Goal: Transaction & Acquisition: Purchase product/service

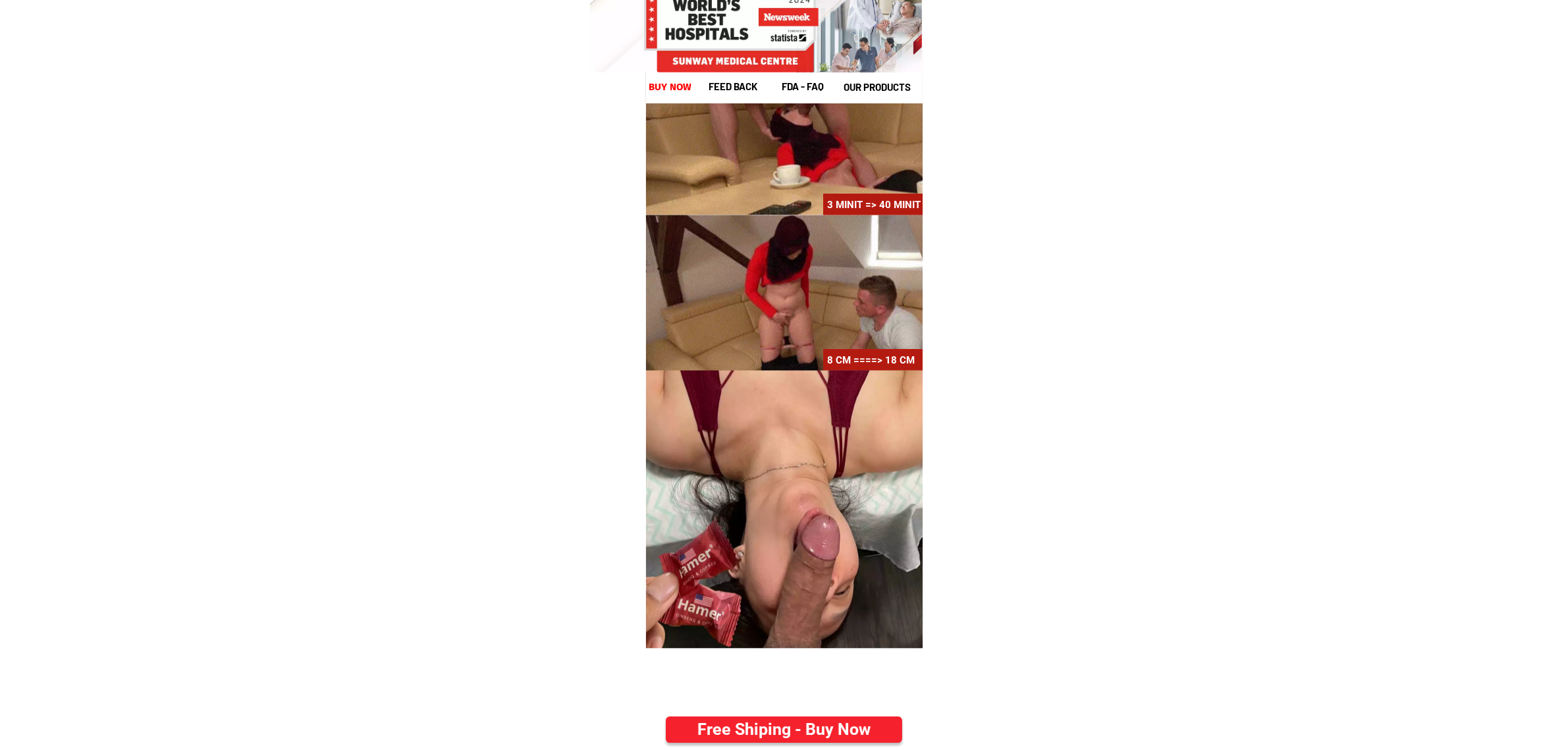
scroll to position [5111, 0]
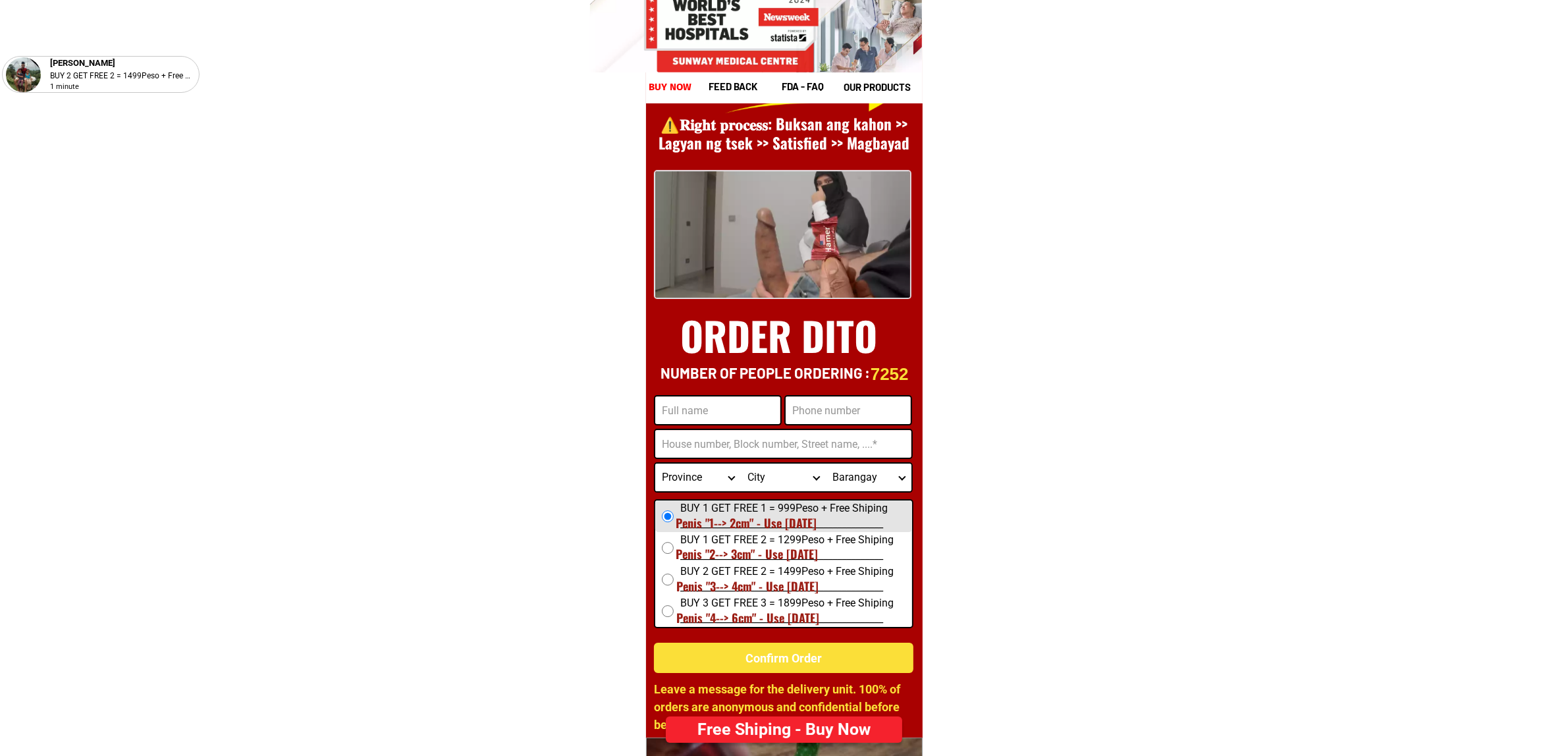
drag, startPoint x: 728, startPoint y: 406, endPoint x: 728, endPoint y: 421, distance: 15.0
click at [728, 406] on input "Input full_name" at bounding box center [718, 410] width 125 height 28
paste input "[PERSON_NAME]"
type input "[PERSON_NAME]"
click at [825, 414] on input "Input phone_number" at bounding box center [848, 410] width 125 height 28
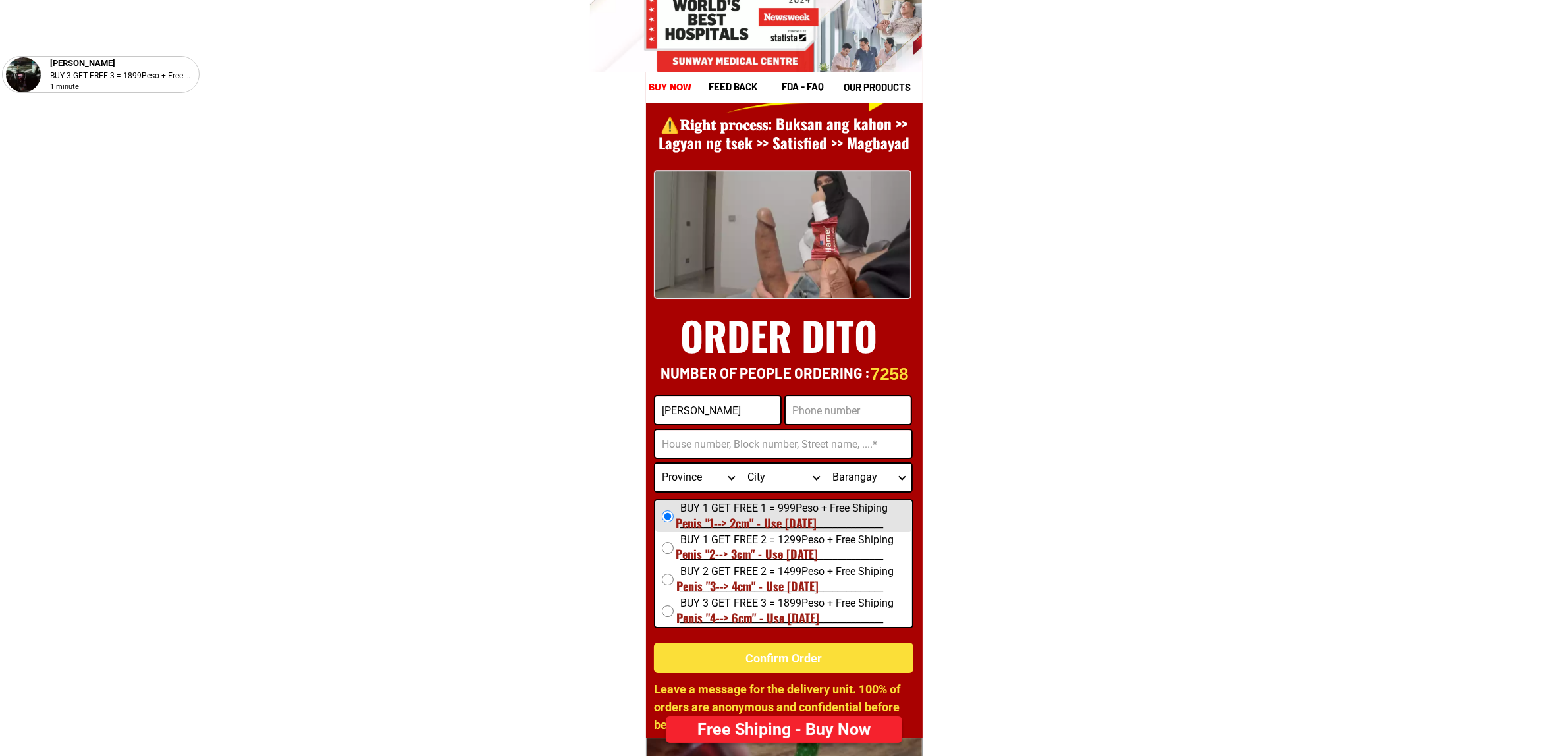
paste input "09177406972"
type input "09177406972"
click at [749, 426] on form "[PERSON_NAME] 09177406972 Confirm Order Province [GEOGRAPHIC_DATA] [GEOGRAPHIC_…" at bounding box center [783, 533] width 260 height 278
click at [751, 429] on input "Input address" at bounding box center [783, 443] width 256 height 28
paste input "📍 Address: [STREET_ADDRESS][PERSON_NAME][PERSON_NAME]"
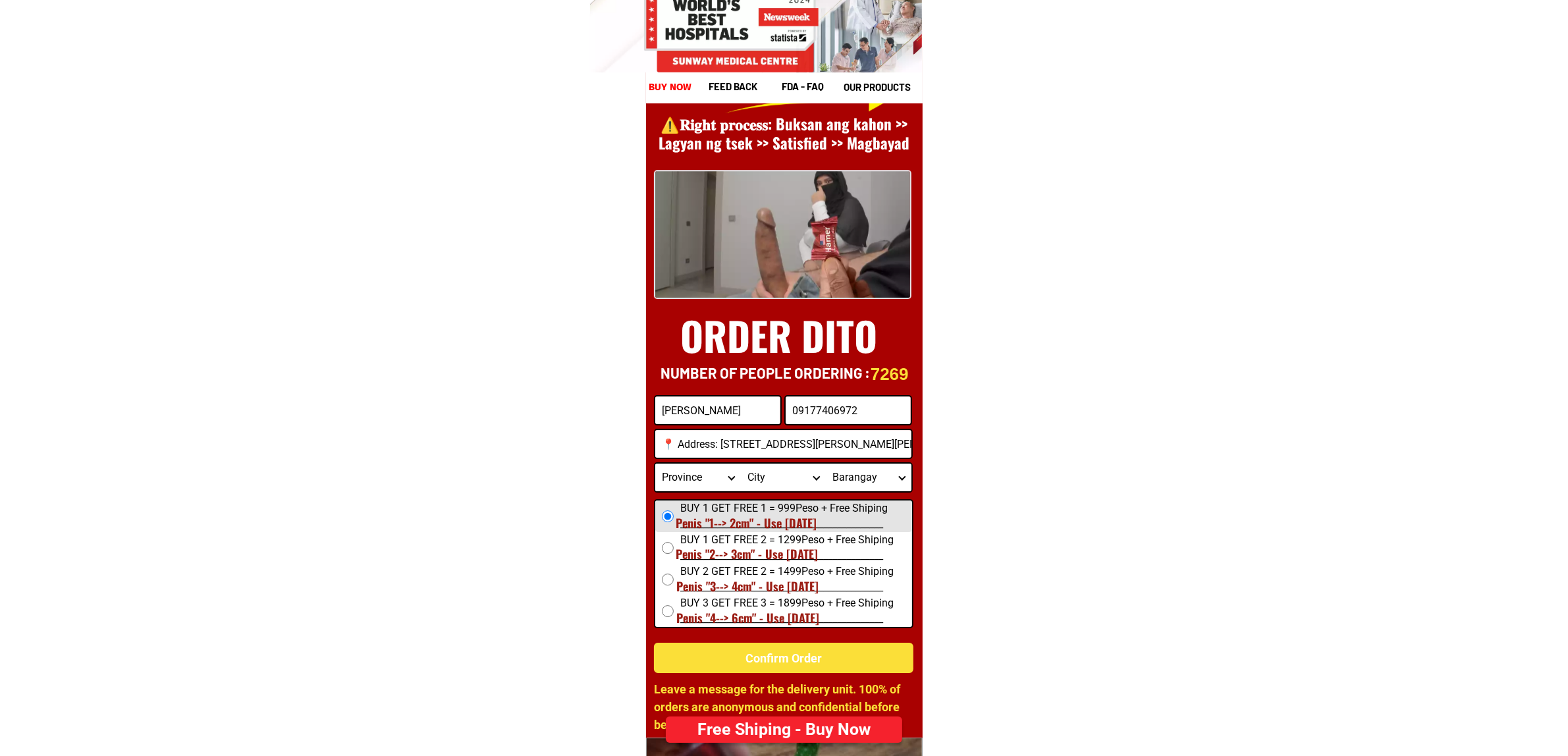
scroll to position [0, 48]
click at [689, 451] on input "📍 Address: [STREET_ADDRESS][PERSON_NAME][PERSON_NAME]" at bounding box center [783, 443] width 256 height 28
drag, startPoint x: 713, startPoint y: 452, endPoint x: 579, endPoint y: 459, distance: 134.2
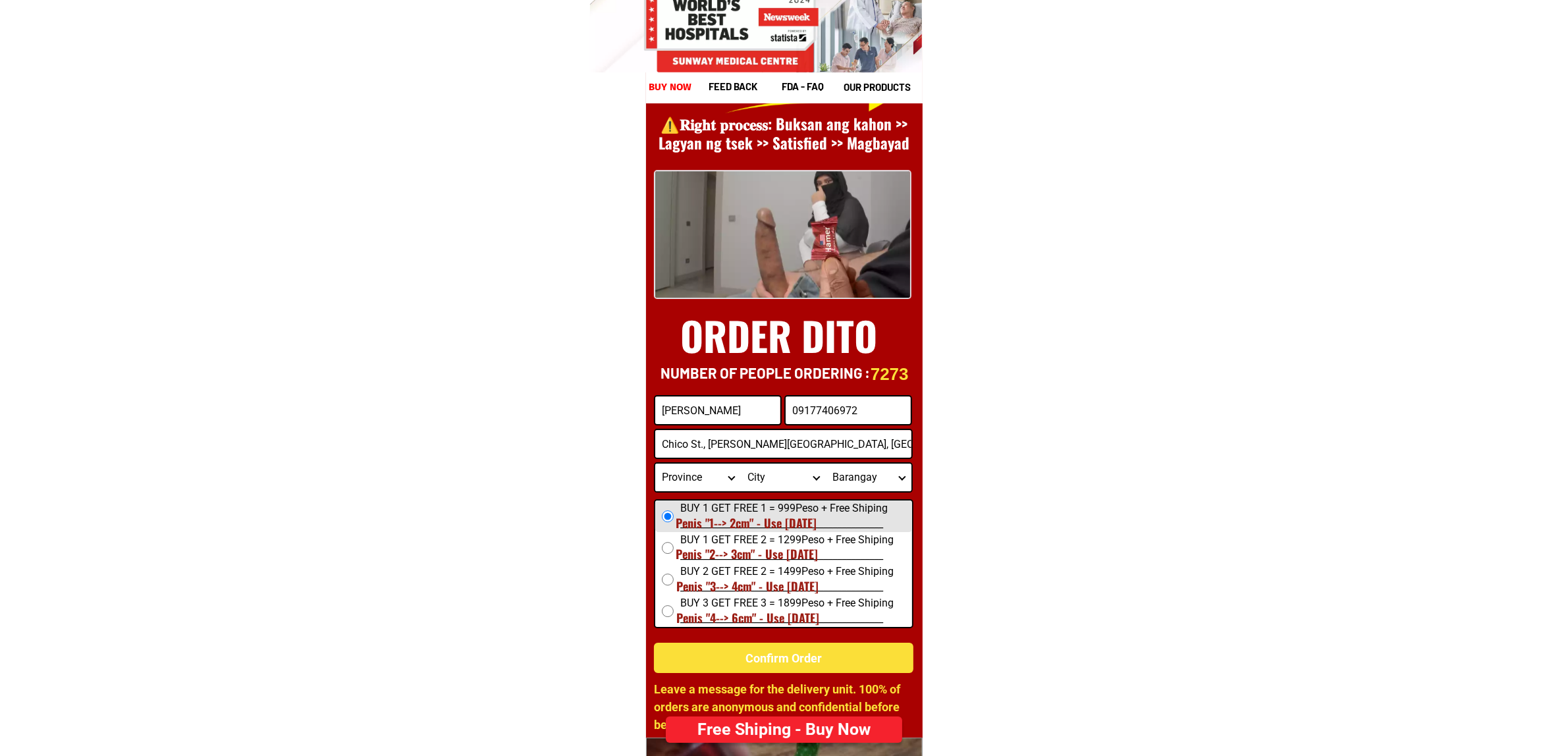
type input "Chico St., [PERSON_NAME][GEOGRAPHIC_DATA], [GEOGRAPHIC_DATA], [GEOGRAPHIC_DATA]…"
click at [707, 481] on select "Province [GEOGRAPHIC_DATA] [GEOGRAPHIC_DATA] [GEOGRAPHIC_DATA] [GEOGRAPHIC_DATA…" at bounding box center [698, 477] width 85 height 28
select select "63_779"
click at [655, 463] on select "Province [GEOGRAPHIC_DATA] [GEOGRAPHIC_DATA] [GEOGRAPHIC_DATA] [GEOGRAPHIC_DATA…" at bounding box center [698, 477] width 85 height 28
click at [782, 478] on select "City [GEOGRAPHIC_DATA]-city [GEOGRAPHIC_DATA] Arayat Bacolor [GEOGRAPHIC_DATA] …" at bounding box center [783, 477] width 85 height 28
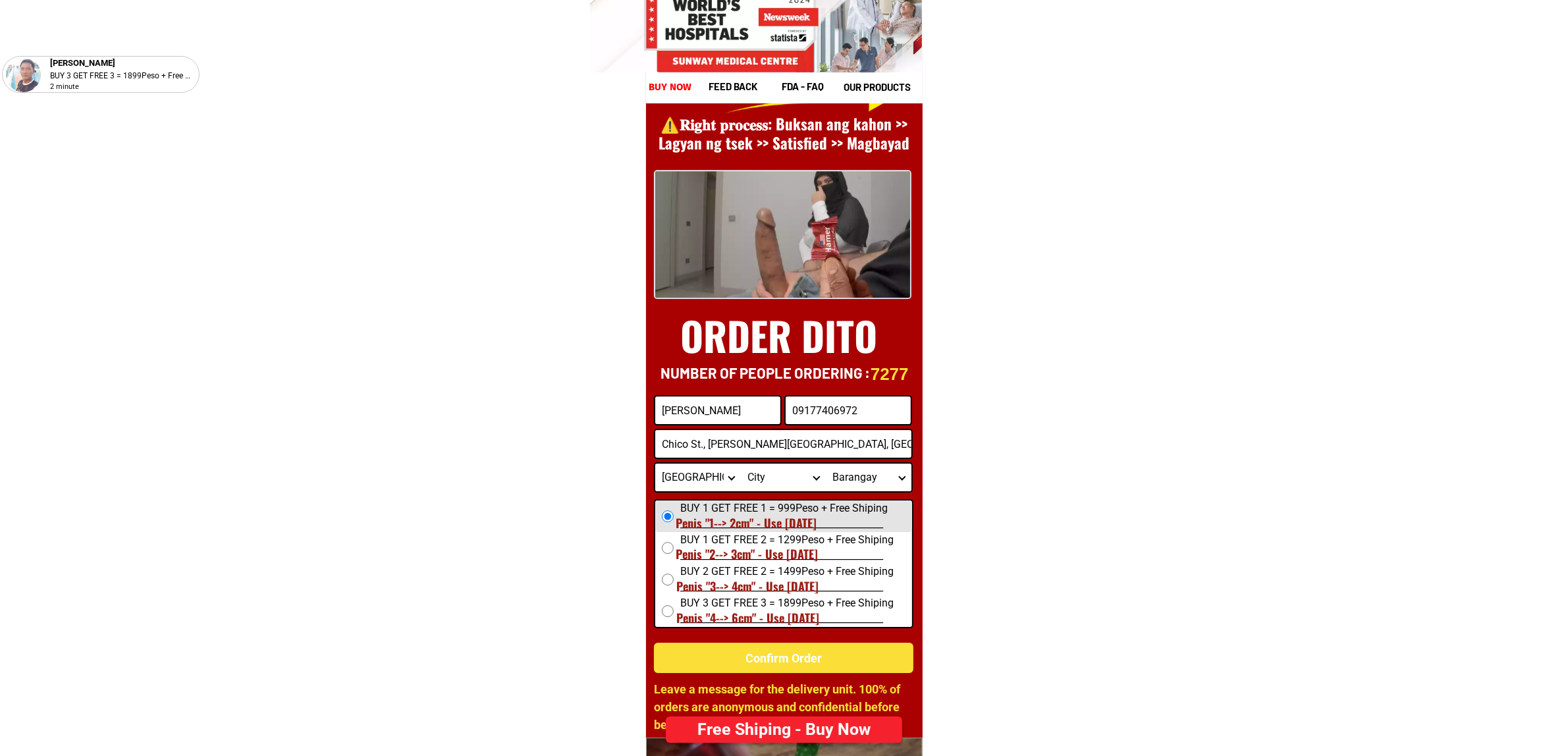
select select "63_7797518"
click at [741, 463] on select "City [GEOGRAPHIC_DATA]-city [GEOGRAPHIC_DATA] Arayat Bacolor [GEOGRAPHIC_DATA] …" at bounding box center [783, 477] width 85 height 28
click at [868, 468] on select "Barangay Alasas Baliti Bulaon Calulut [GEOGRAPHIC_DATA][PERSON_NAME] Del [PERSO…" at bounding box center [868, 477] width 85 height 28
select select "63_77975183017"
click at [826, 463] on select "Barangay Alasas Baliti Bulaon Calulut [GEOGRAPHIC_DATA][PERSON_NAME] Del [PERSO…" at bounding box center [868, 477] width 85 height 28
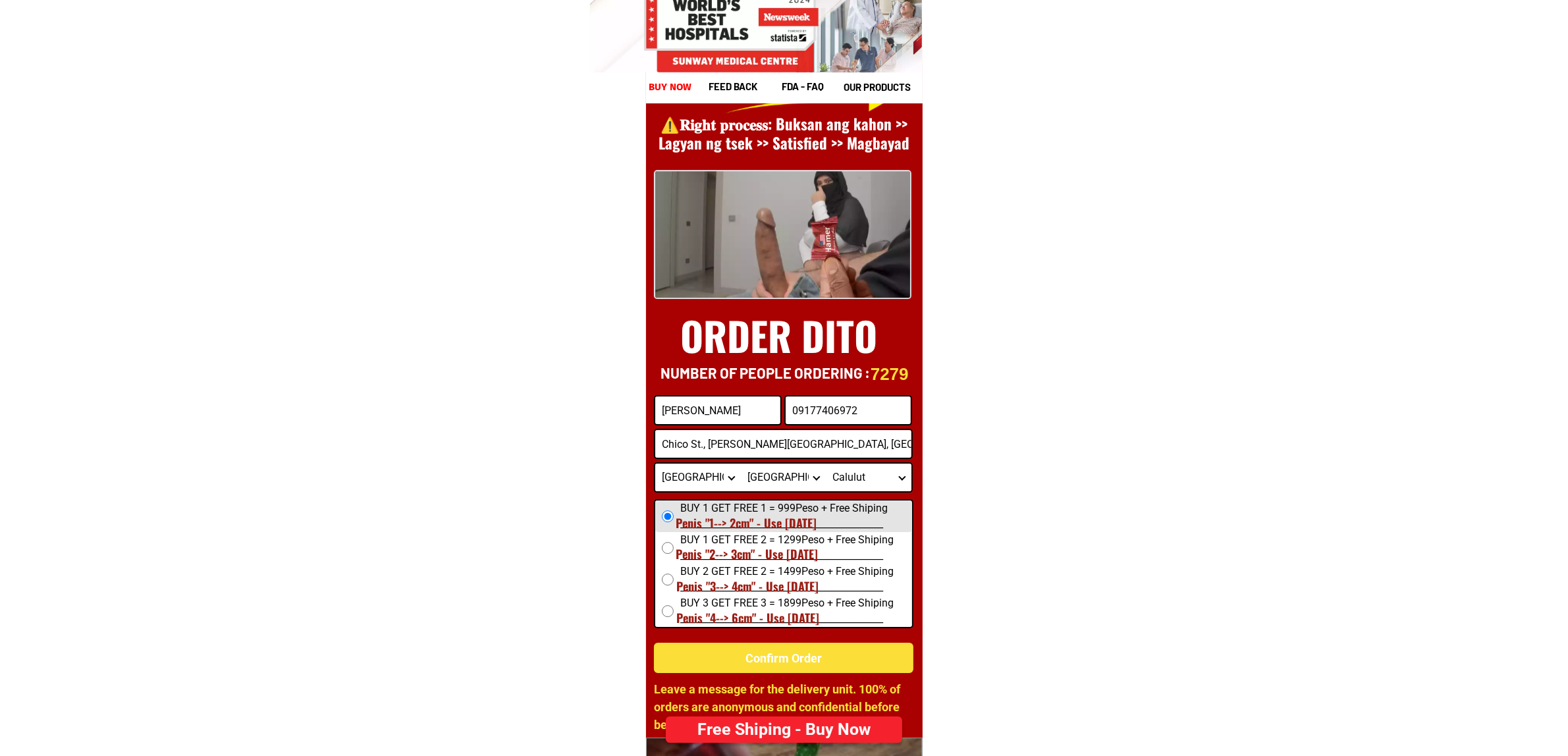
click at [752, 494] on form "[PERSON_NAME] 09177406972 Confirm Order [GEOGRAPHIC_DATA], [PERSON_NAME] Phase …" at bounding box center [783, 533] width 260 height 278
click at [752, 506] on span "BUY 1 GET FREE 1 = 999Peso + Free Shiping _____________________________________…" at bounding box center [796, 516] width 232 height 31
click at [674, 510] on input "BUY 1 GET FREE 1 = 999Peso + Free Shiping _____________________________________…" at bounding box center [667, 516] width 12 height 12
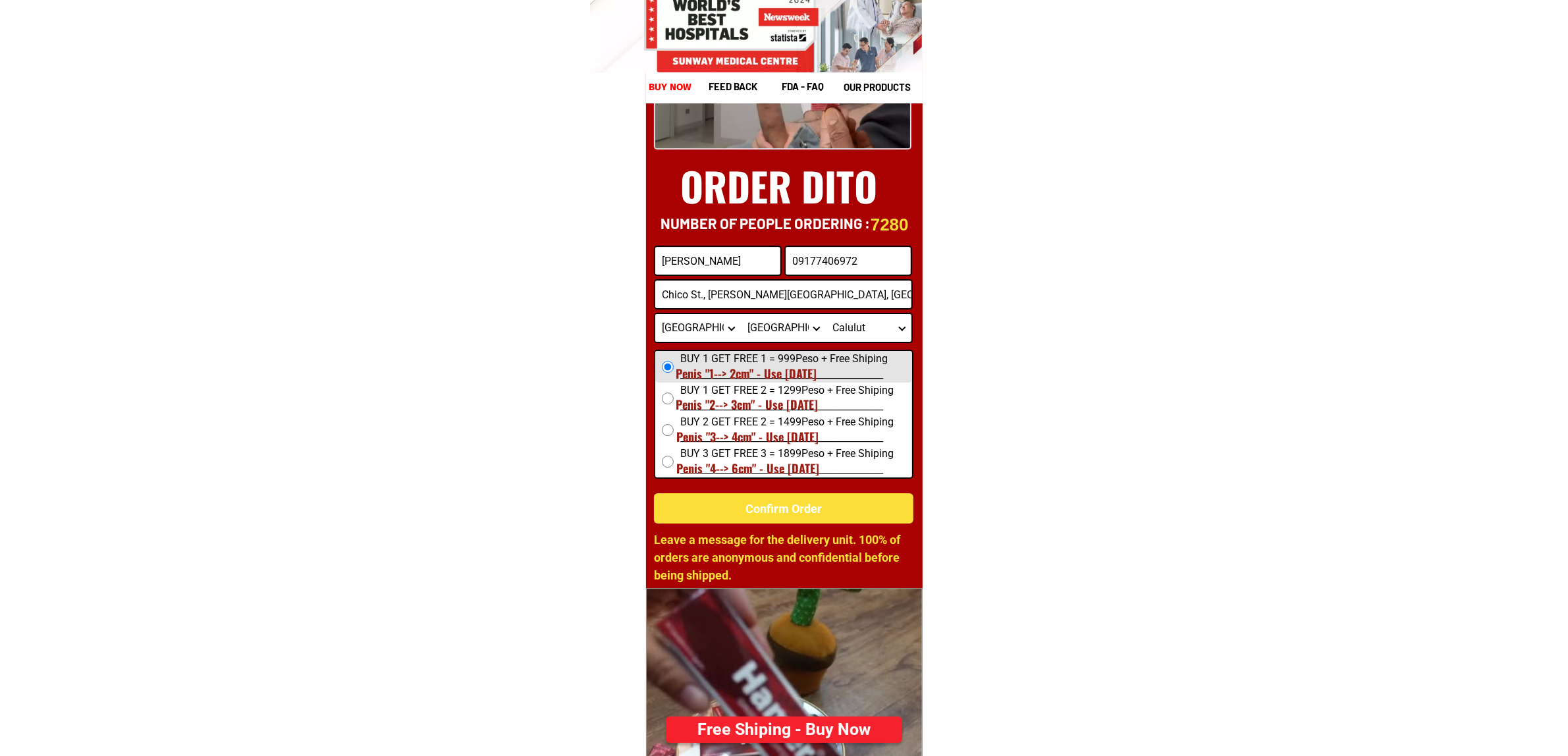
scroll to position [5276, 0]
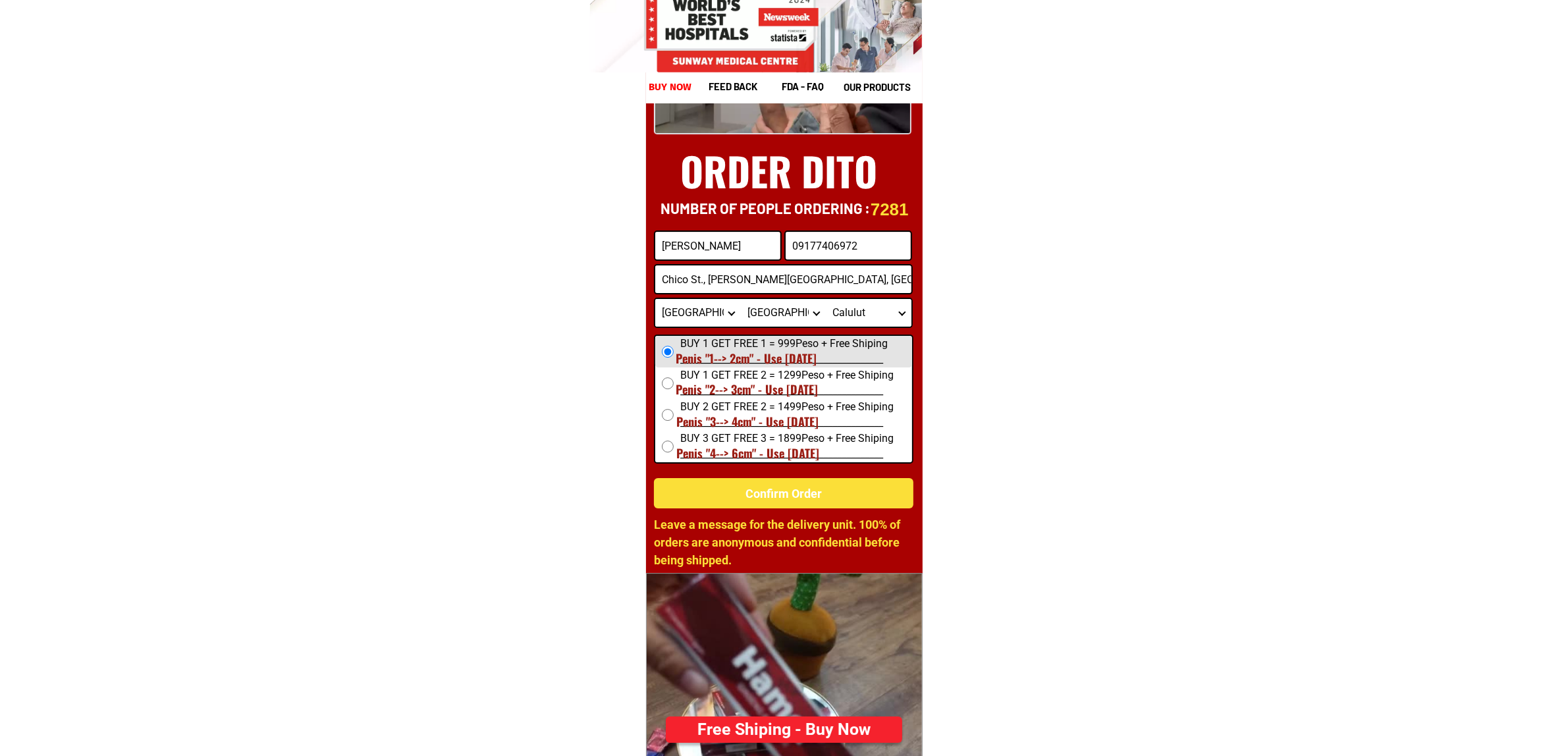
click at [808, 479] on h1 "Penis "4--> 6cm" - Use [DATE]" at bounding box center [801, 461] width 251 height 36
click at [768, 491] on div "Confirm Order" at bounding box center [783, 492] width 260 height 17
radio input "true"
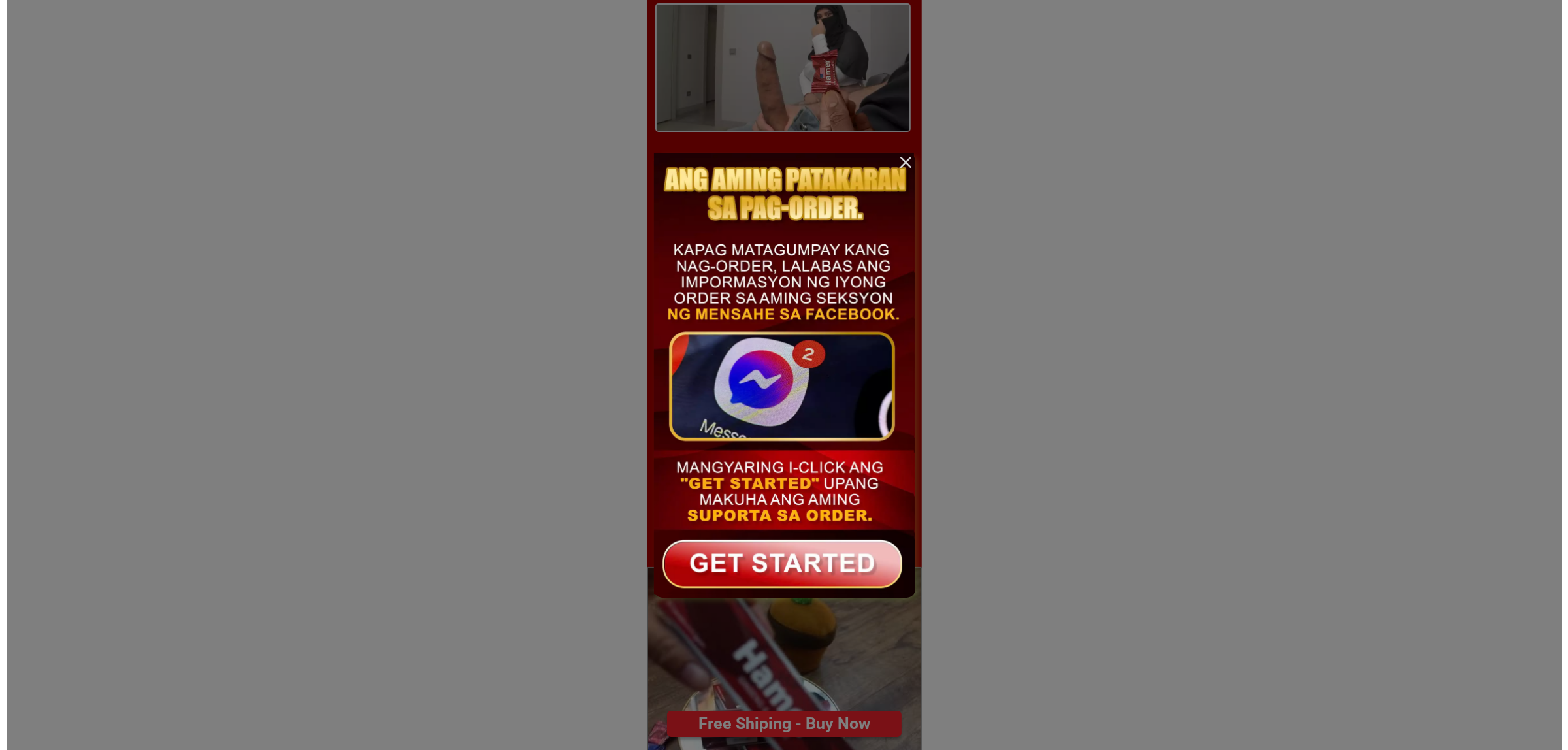
scroll to position [0, 0]
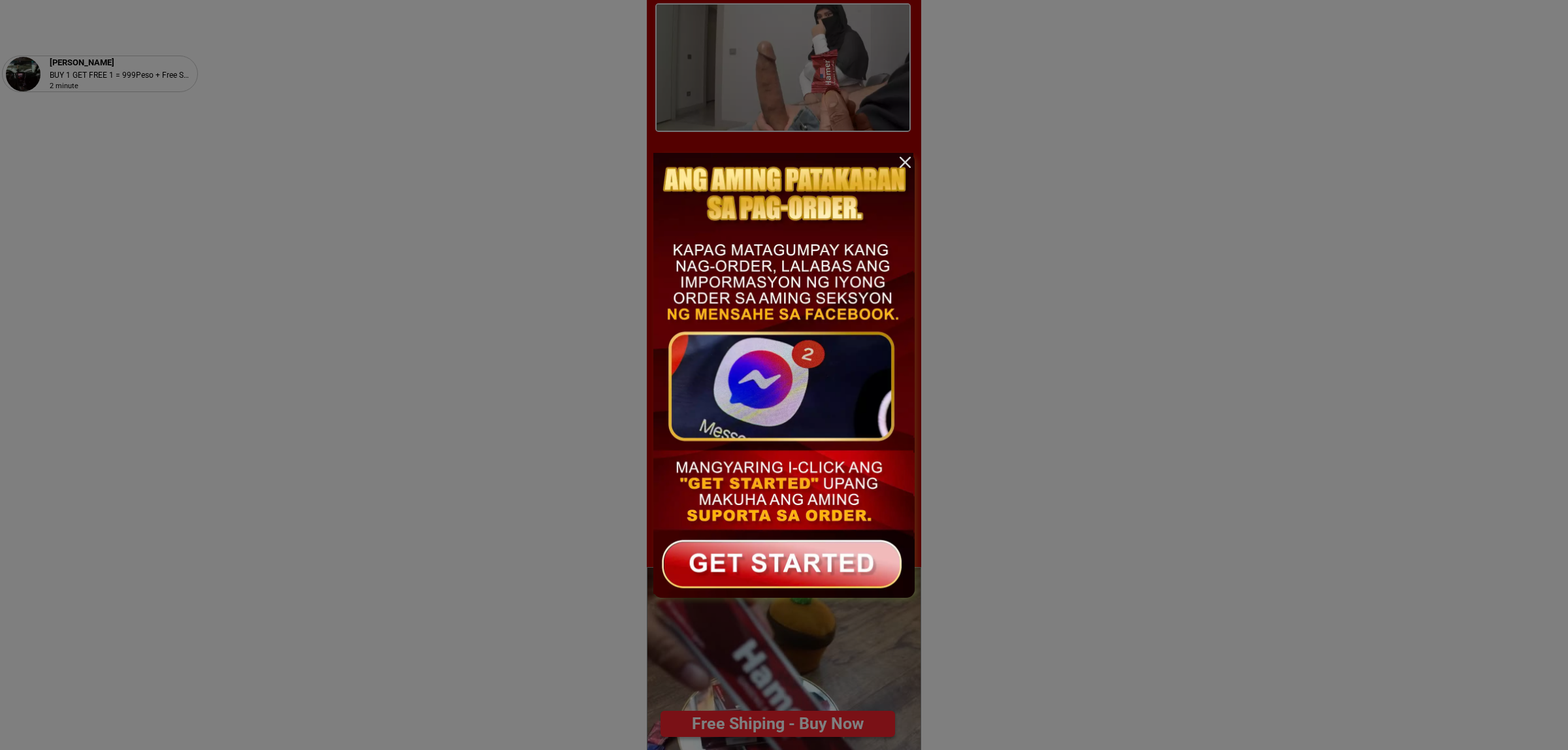
click at [899, 161] on div at bounding box center [905, 162] width 19 height 19
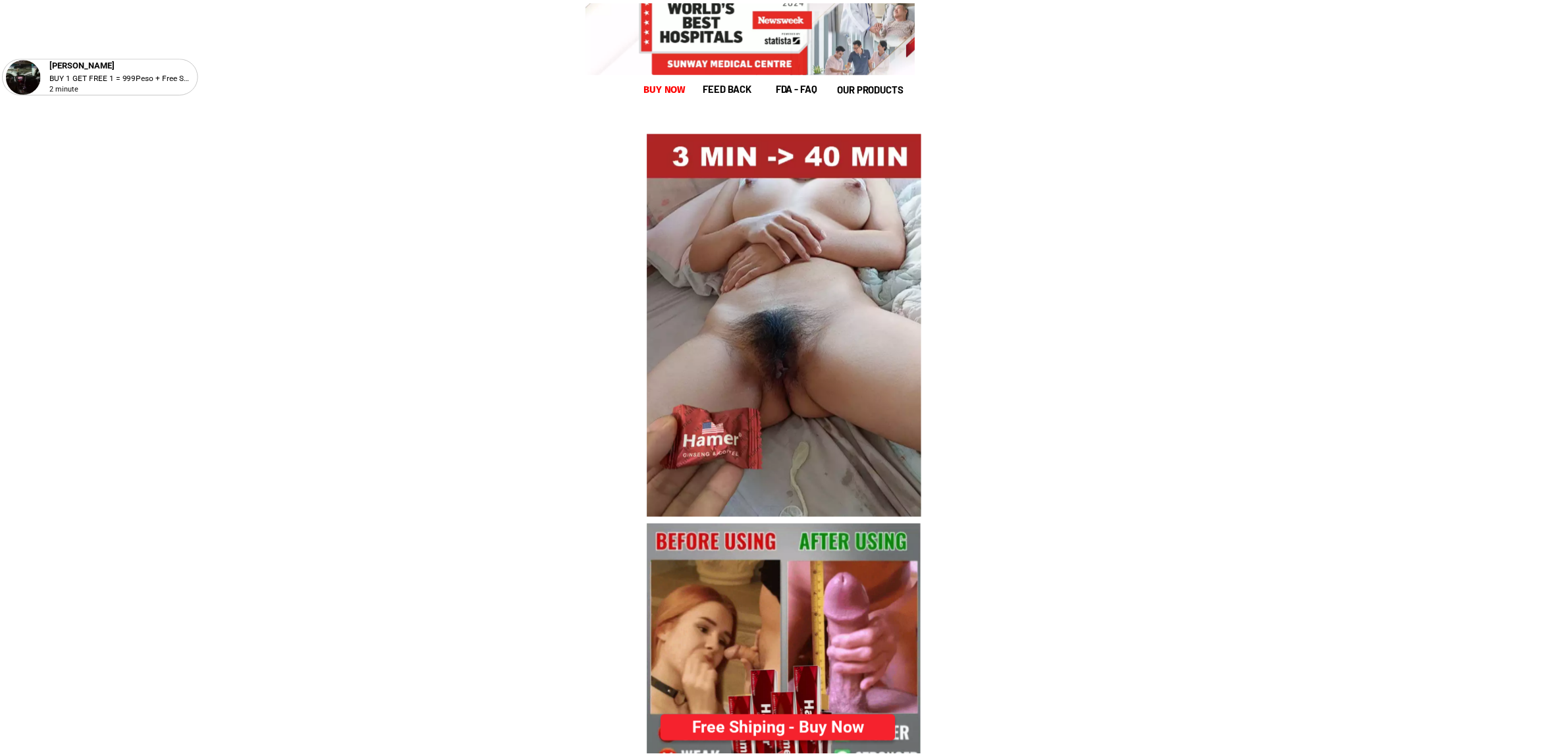
scroll to position [5276, 0]
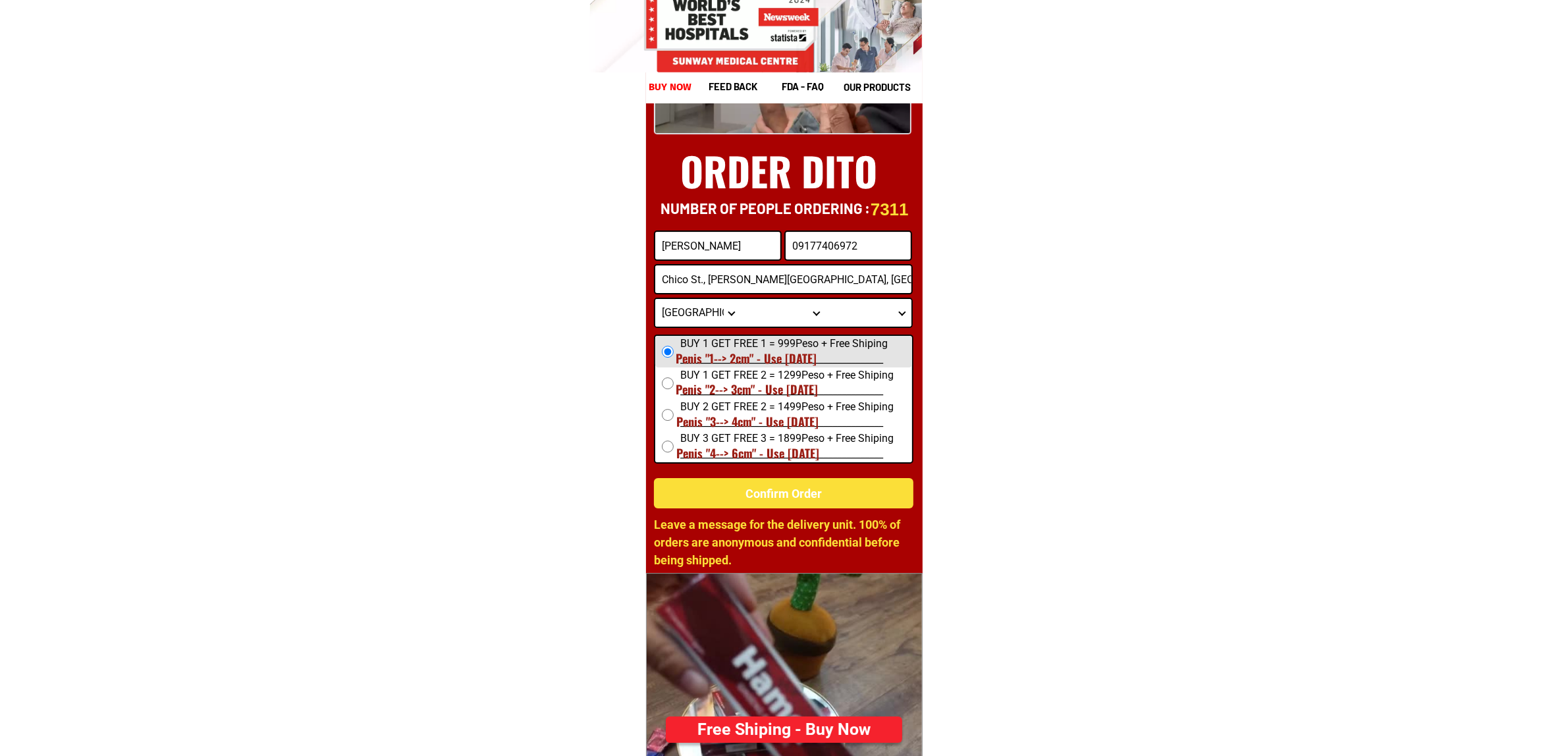
click at [680, 232] on input "[PERSON_NAME]" at bounding box center [718, 246] width 125 height 28
paste input "[PERSON_NAME]"
type input "[PERSON_NAME]"
click at [832, 239] on input "09177406972" at bounding box center [848, 246] width 125 height 28
paste input "09177406972"
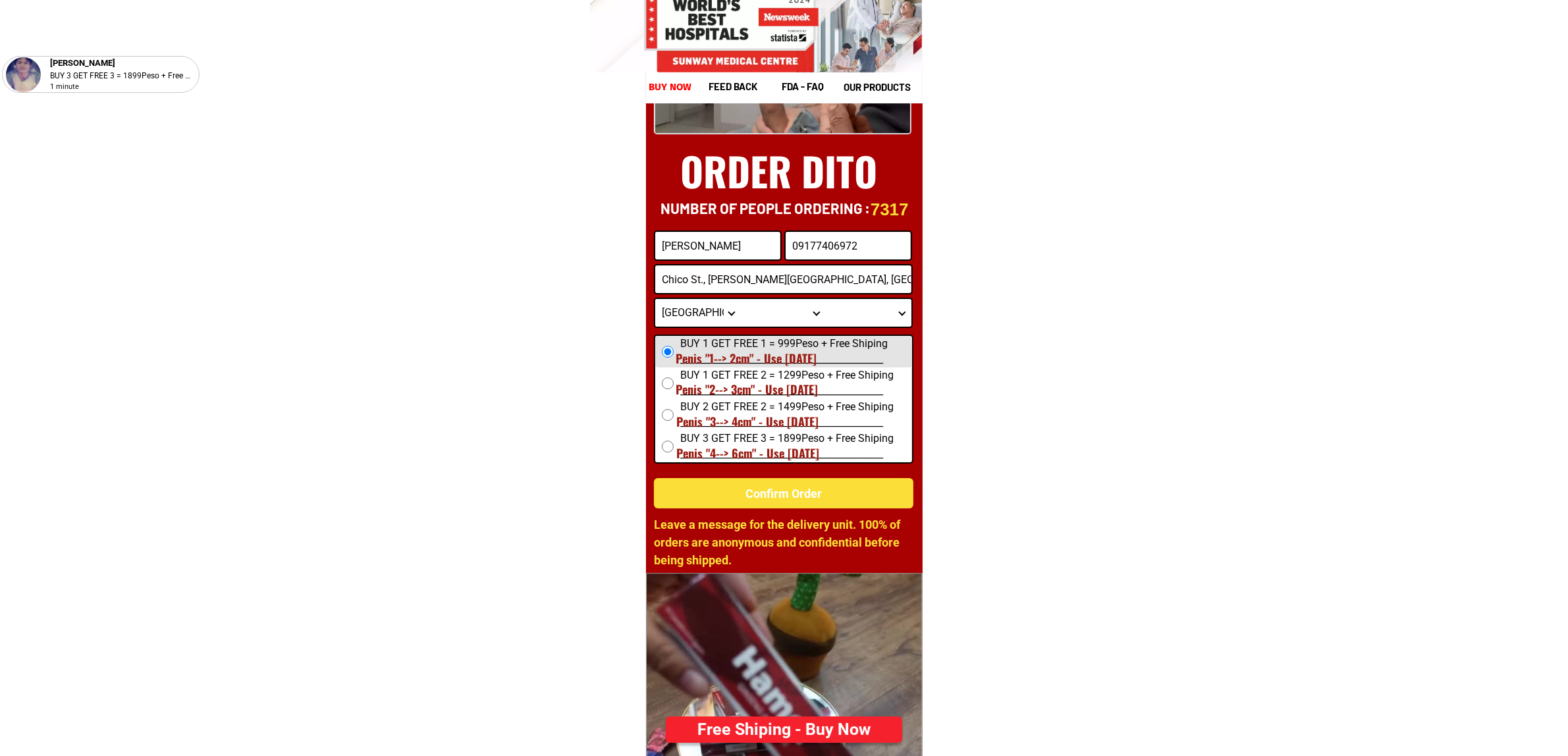
type input "09177406972"
click at [722, 283] on input "Chico St., [PERSON_NAME][GEOGRAPHIC_DATA], [GEOGRAPHIC_DATA], [GEOGRAPHIC_DATA]…" at bounding box center [783, 279] width 256 height 28
paste input "📍 Address: [STREET_ADDRESS][PERSON_NAME][PERSON_NAME]"
type input "📍 Address: [STREET_ADDRESS][PERSON_NAME][PERSON_NAME]"
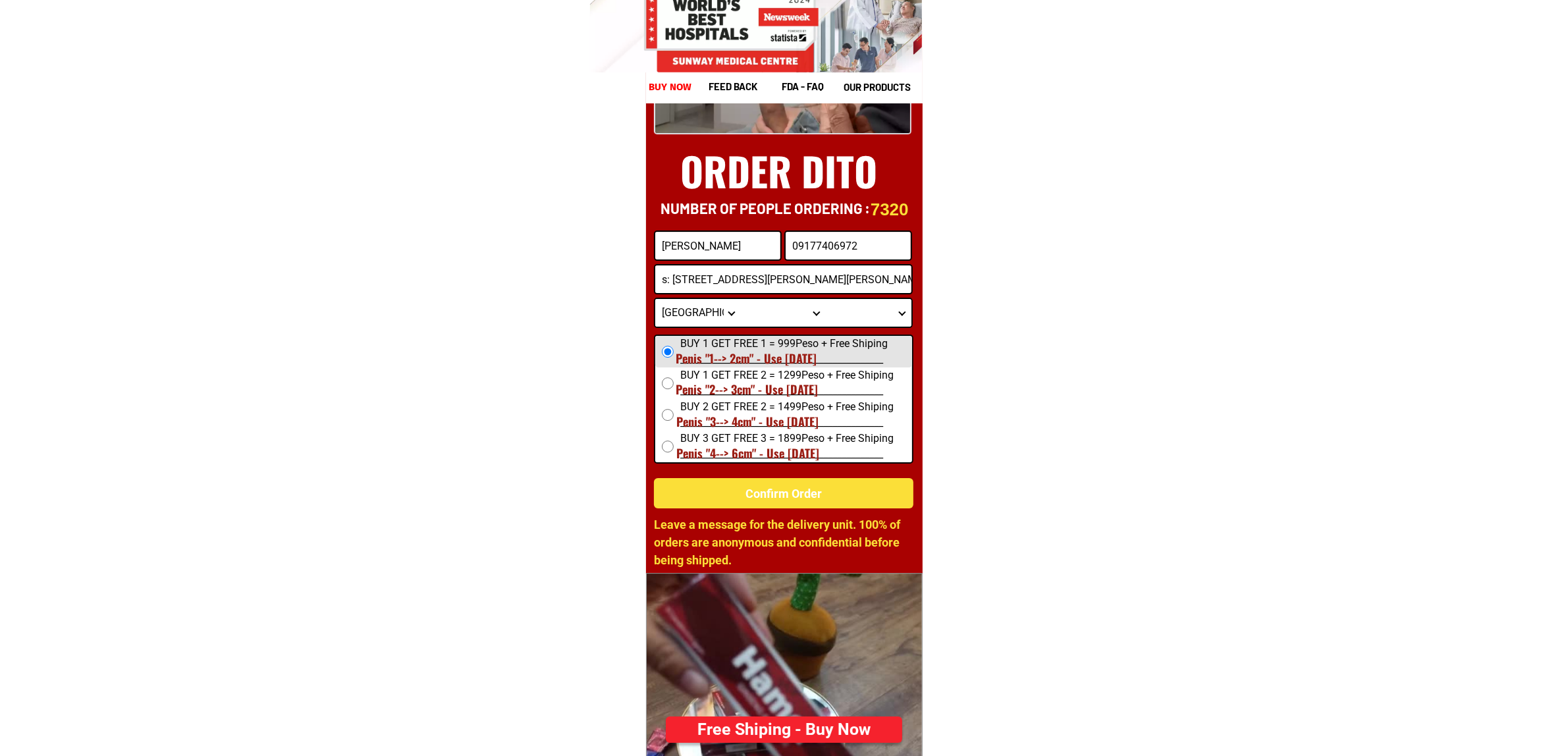
click at [702, 314] on select "Province [GEOGRAPHIC_DATA] [GEOGRAPHIC_DATA] [GEOGRAPHIC_DATA] [GEOGRAPHIC_DATA…" at bounding box center [698, 313] width 85 height 28
select select "63_779"
click at [655, 299] on select "Province [GEOGRAPHIC_DATA] [GEOGRAPHIC_DATA] [GEOGRAPHIC_DATA] [GEOGRAPHIC_DATA…" at bounding box center [698, 313] width 85 height 28
click at [753, 299] on select "City [GEOGRAPHIC_DATA]-city [GEOGRAPHIC_DATA] Arayat Bacolor [GEOGRAPHIC_DATA] …" at bounding box center [783, 313] width 85 height 28
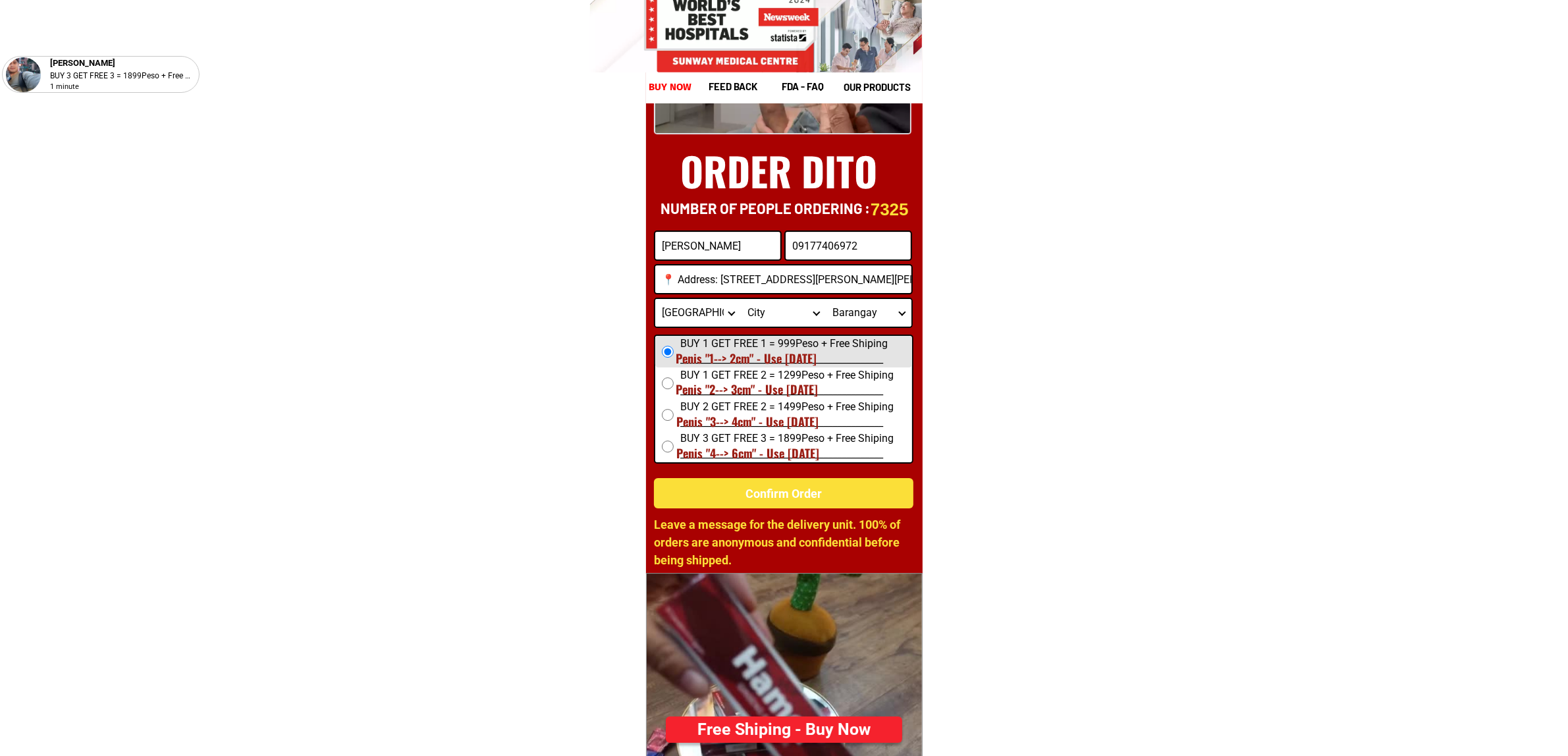
select select "63_7797518"
click at [741, 299] on select "City [GEOGRAPHIC_DATA]-city [GEOGRAPHIC_DATA] Arayat Bacolor [GEOGRAPHIC_DATA] …" at bounding box center [783, 313] width 85 height 28
click at [879, 302] on select "Barangay Alasas Baliti Bulaon Calulut [GEOGRAPHIC_DATA][PERSON_NAME] Del [PERSO…" at bounding box center [868, 313] width 85 height 28
select select "63_77975183017"
click at [826, 299] on select "Barangay Alasas Baliti Bulaon Calulut [GEOGRAPHIC_DATA][PERSON_NAME] Del [PERSO…" at bounding box center [868, 313] width 85 height 28
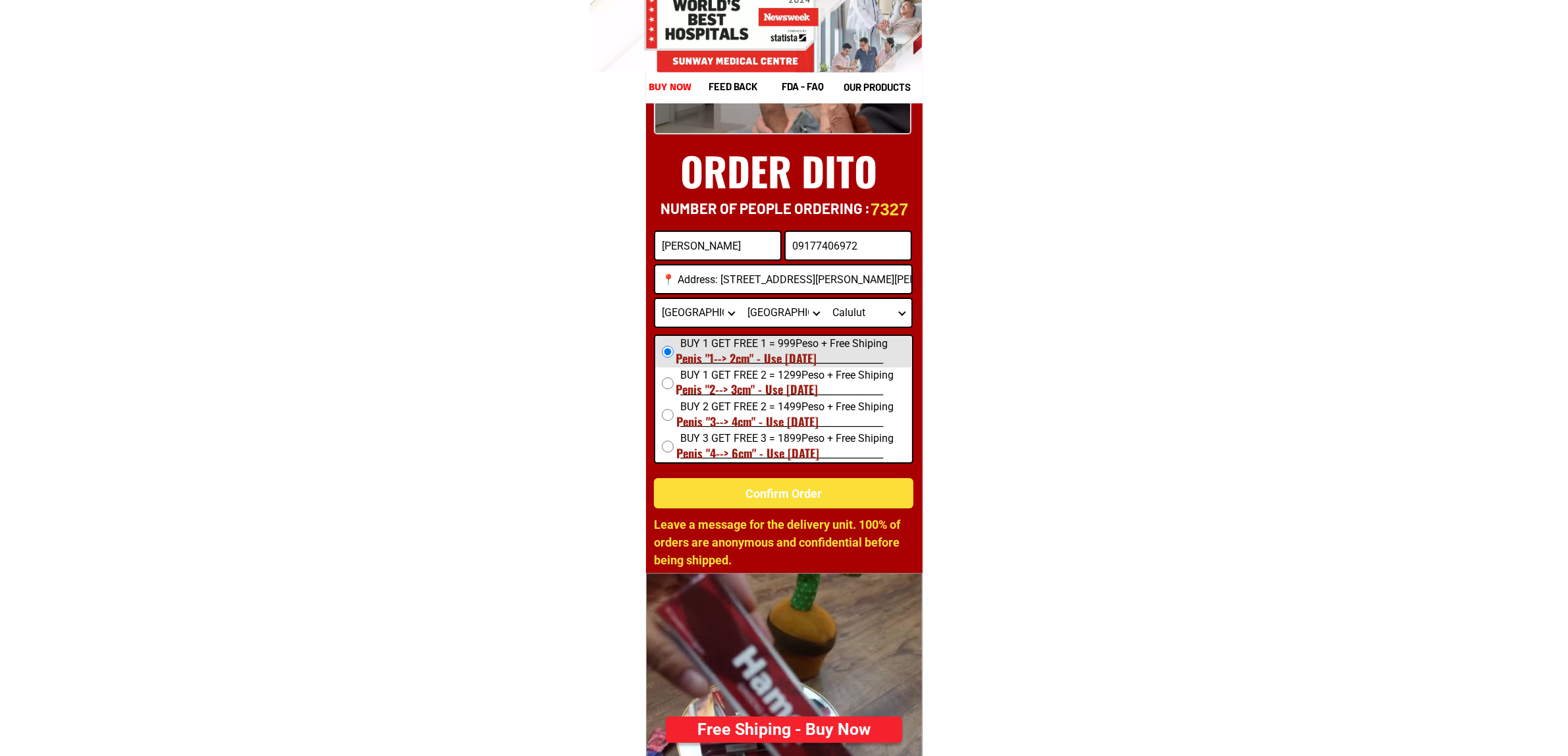
click at [710, 343] on span "BUY 1 GET FREE 1 = 999Peso + Free Shiping _____________________________________…" at bounding box center [796, 351] width 232 height 31
click at [674, 346] on input "BUY 1 GET FREE 1 = 999Peso + Free Shiping _____________________________________…" at bounding box center [667, 351] width 12 height 12
click at [797, 485] on div "Confirm Order" at bounding box center [784, 492] width 261 height 17
radio input "true"
